Goal: Task Accomplishment & Management: Manage account settings

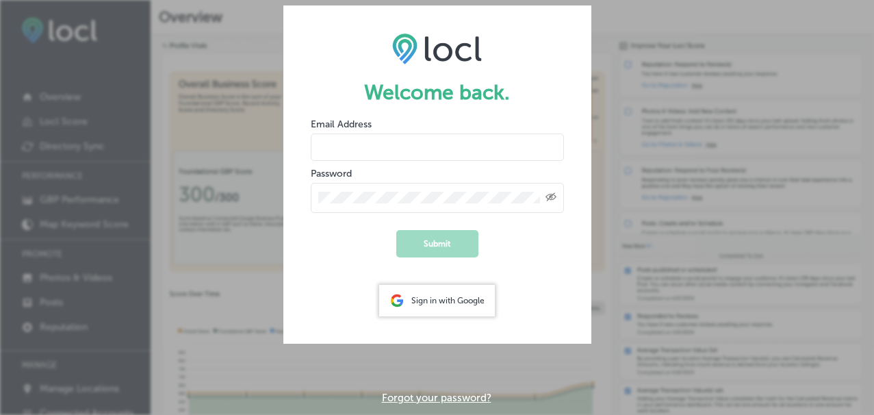
type input "info@laarepapdx.com"
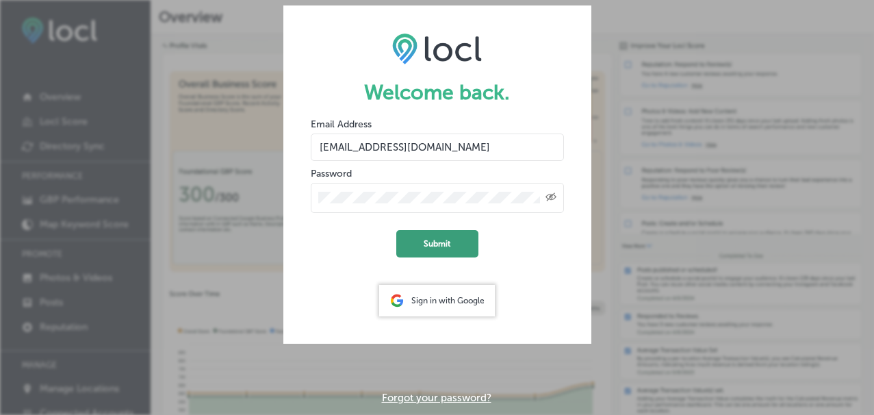
click at [441, 242] on button "Submit" at bounding box center [437, 243] width 82 height 27
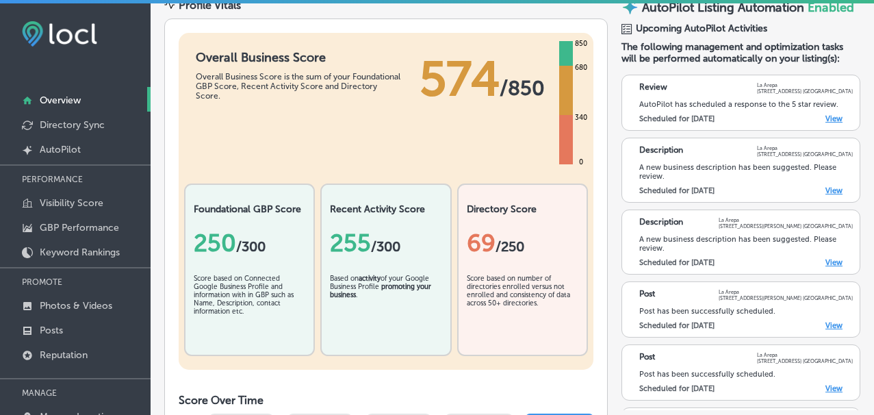
scroll to position [151, 0]
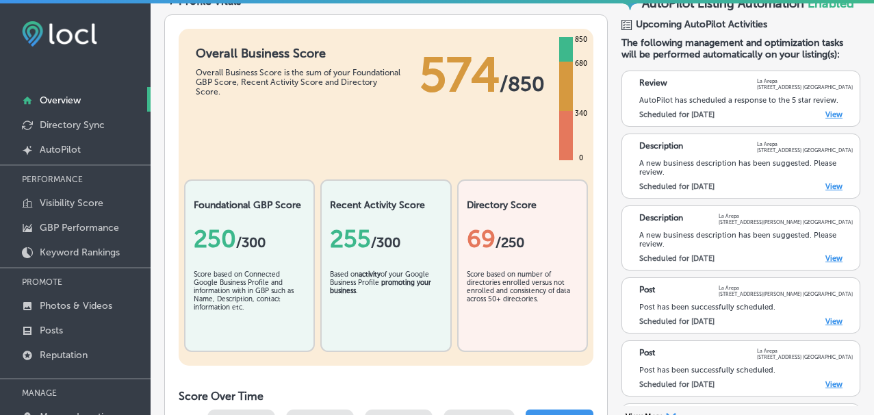
click at [837, 119] on link "View" at bounding box center [833, 114] width 17 height 9
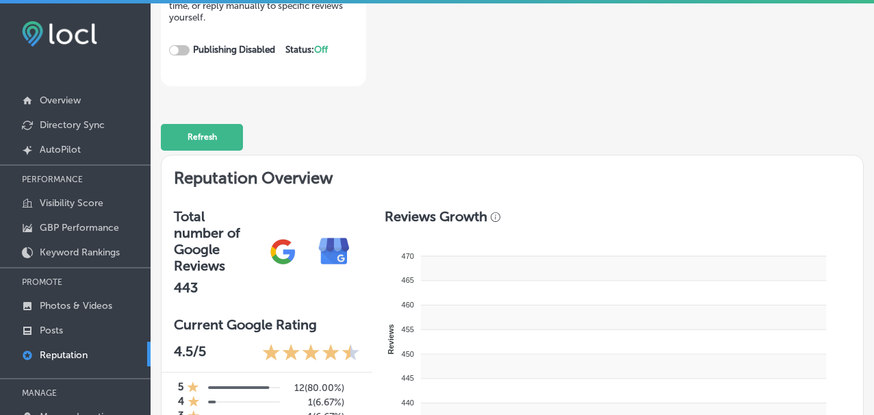
checkbox input "true"
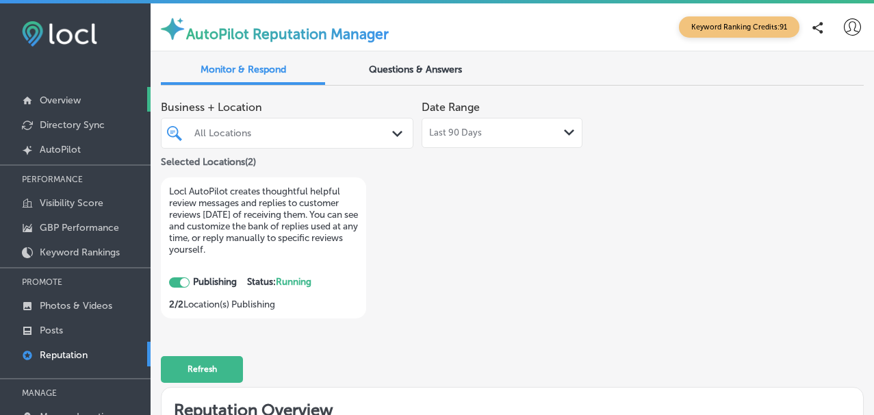
click at [49, 103] on p "Overview" at bounding box center [60, 100] width 41 height 12
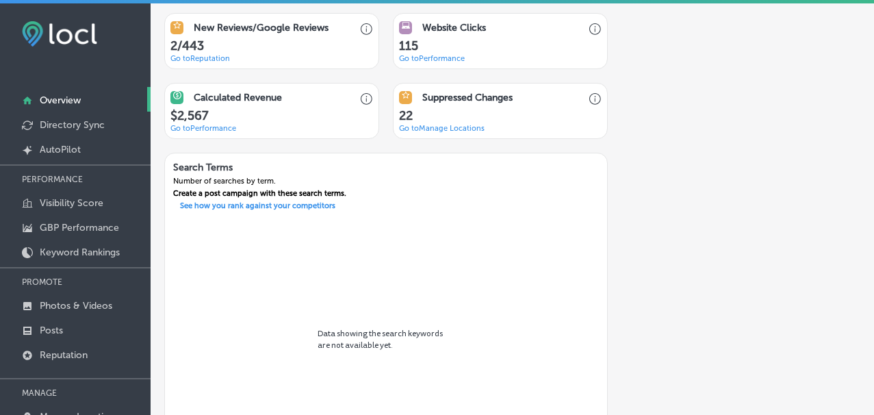
scroll to position [1009, 0]
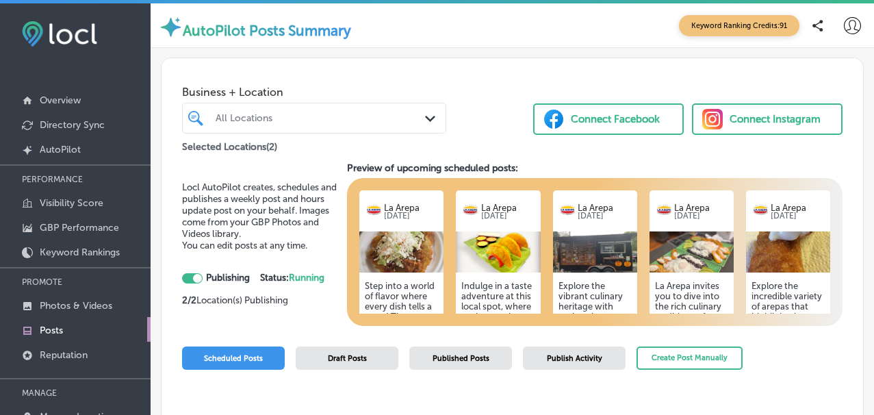
checkbox input "true"
